Goal: Task Accomplishment & Management: Manage account settings

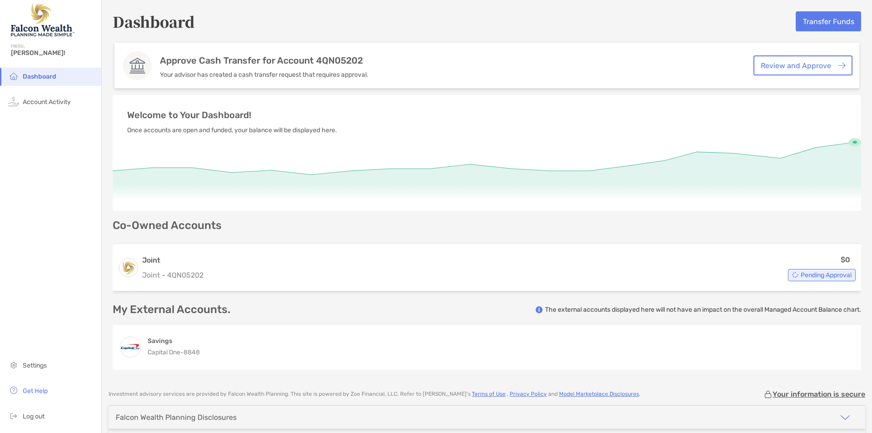
click at [674, 72] on div "Approve Cash Transfer for Account 4QN05202 Your advisor has created a cash tran…" at bounding box center [486, 66] width 745 height 46
click at [778, 61] on link "Review and Approve" at bounding box center [803, 65] width 99 height 20
click at [800, 63] on link "Review and Approve" at bounding box center [803, 65] width 99 height 20
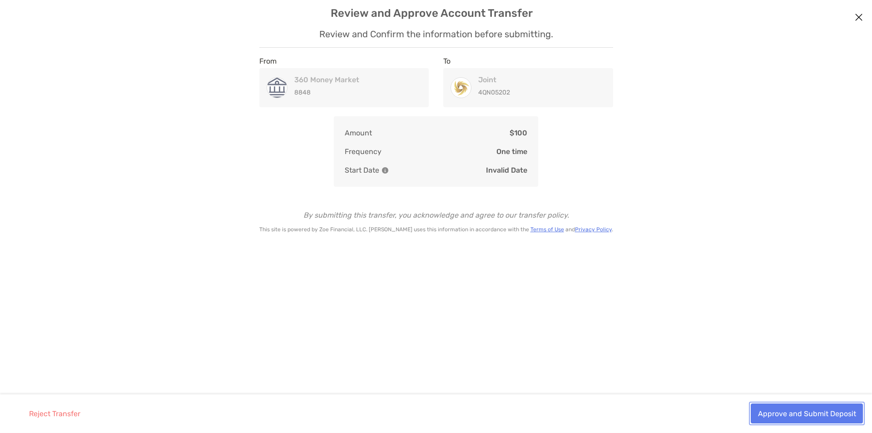
click at [780, 413] on button "Approve and Submit Deposit" at bounding box center [807, 413] width 112 height 20
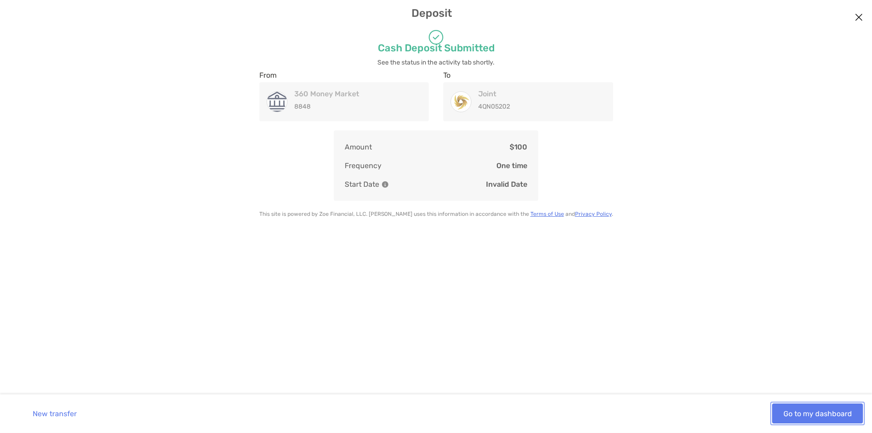
click at [780, 413] on button "Go to my dashboard" at bounding box center [817, 413] width 91 height 20
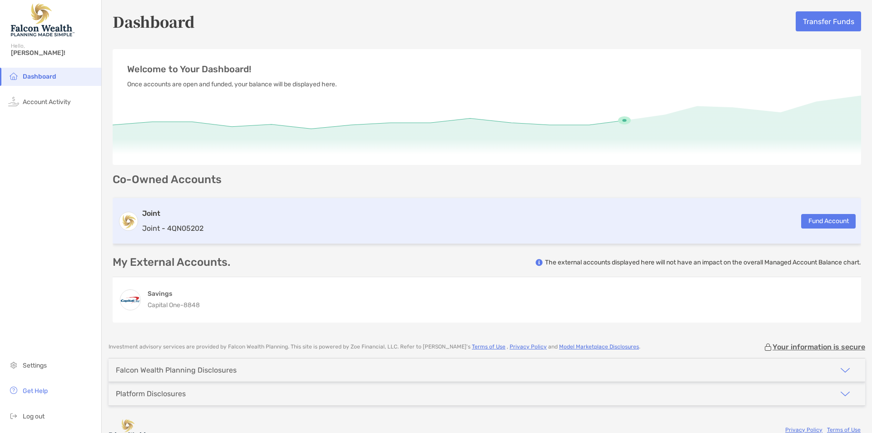
click at [688, 225] on div "Joint Joint - 4QN05202 Fund Account" at bounding box center [487, 221] width 749 height 46
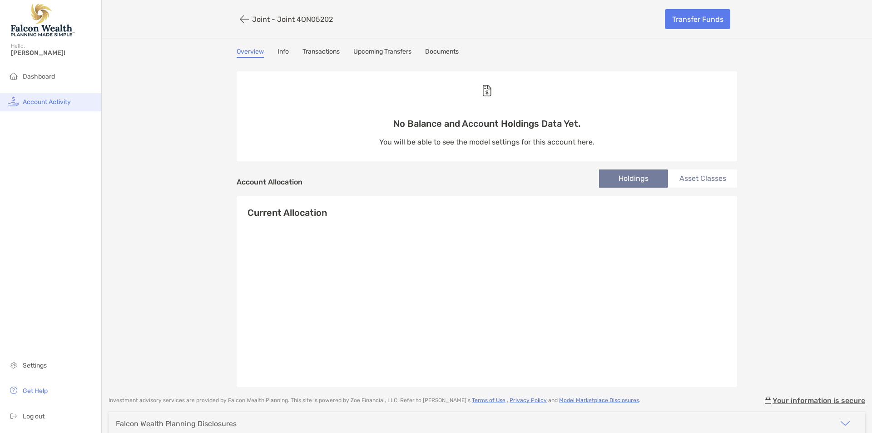
click at [40, 101] on span "Account Activity" at bounding box center [47, 102] width 48 height 8
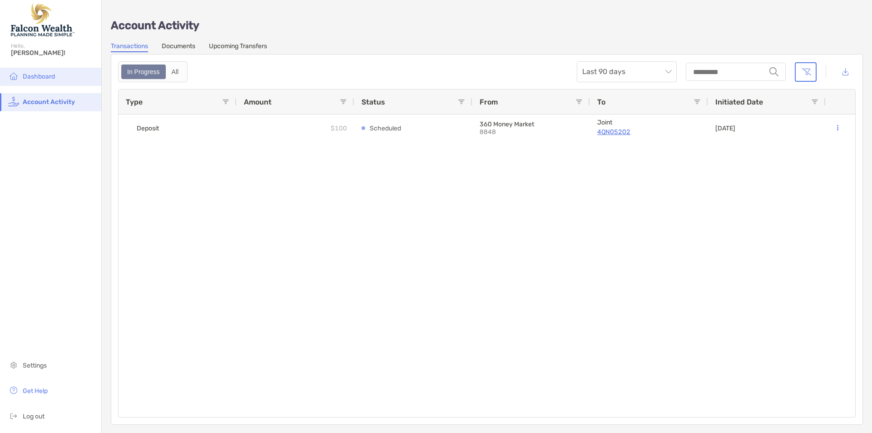
click at [45, 82] on li "Dashboard" at bounding box center [50, 77] width 101 height 18
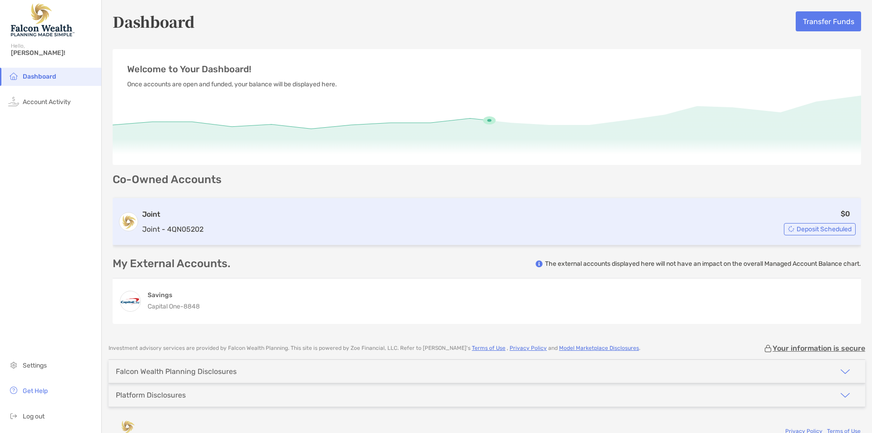
click at [501, 218] on div "$0 Deposit Scheduled" at bounding box center [531, 221] width 649 height 27
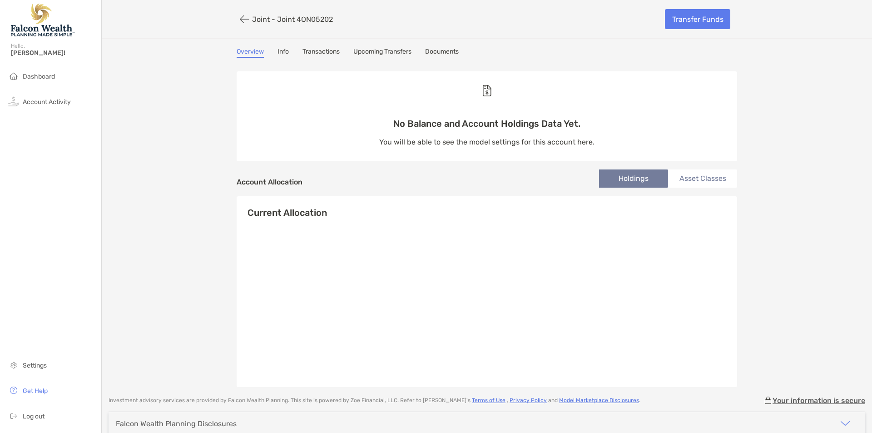
click at [282, 51] on link "Info" at bounding box center [283, 53] width 11 height 10
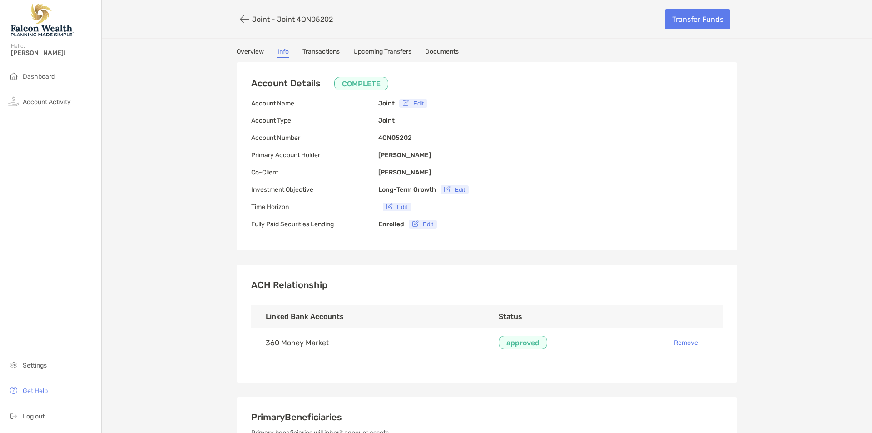
click at [322, 49] on link "Transactions" at bounding box center [321, 53] width 37 height 10
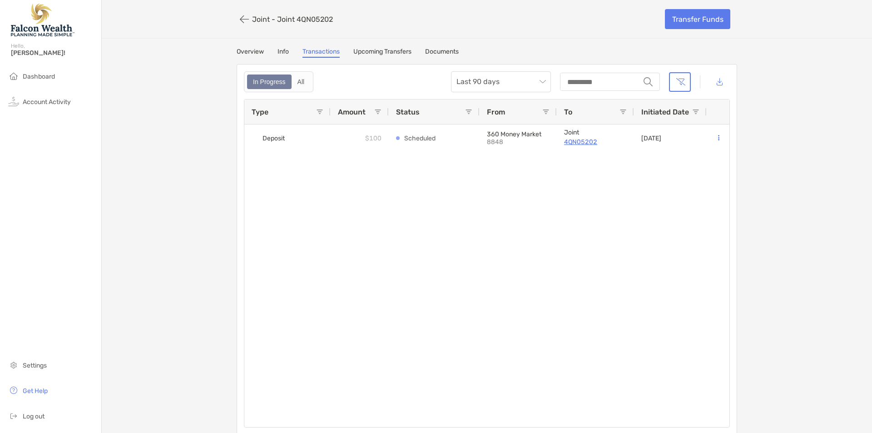
click at [372, 50] on link "Upcoming Transfers" at bounding box center [382, 53] width 58 height 10
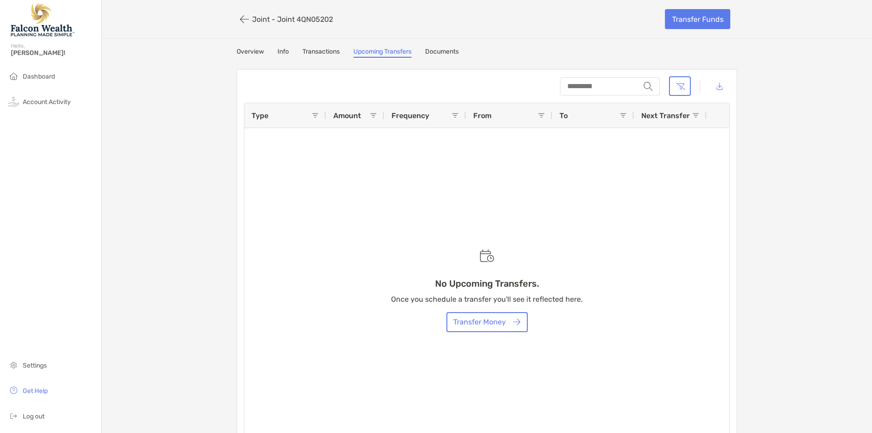
click at [445, 50] on link "Documents" at bounding box center [442, 53] width 34 height 10
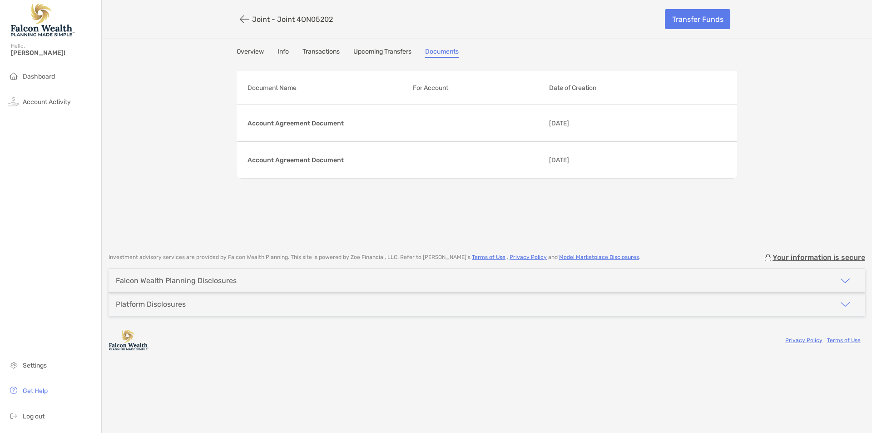
click at [328, 54] on link "Transactions" at bounding box center [321, 53] width 37 height 10
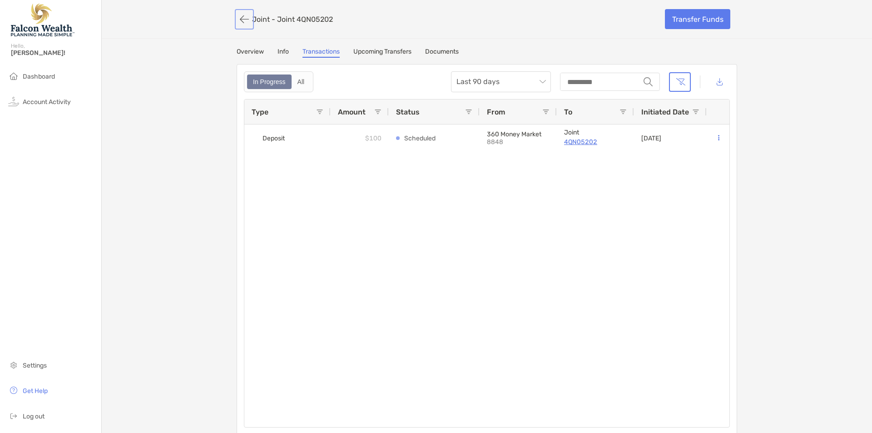
click at [238, 18] on button "button" at bounding box center [244, 19] width 15 height 17
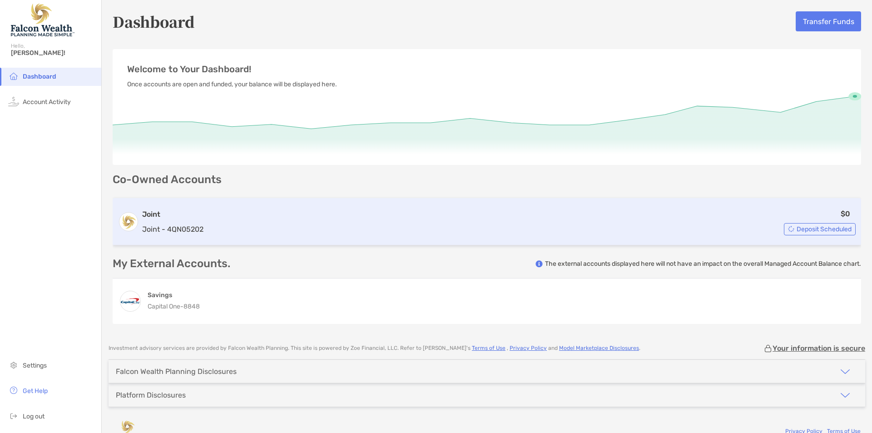
click at [337, 221] on div "$0 Deposit Scheduled" at bounding box center [531, 221] width 649 height 27
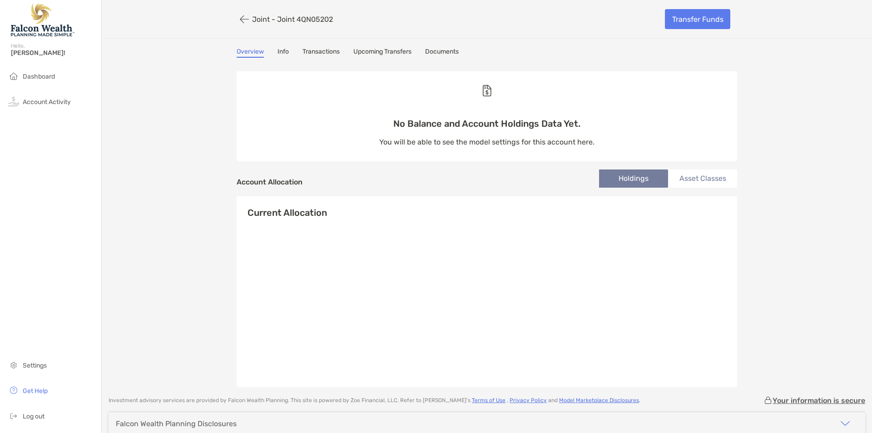
click at [683, 187] on li "Asset Classes" at bounding box center [702, 178] width 69 height 18
click at [645, 180] on li "Holdings" at bounding box center [633, 178] width 69 height 18
